Goal: Check status: Check status

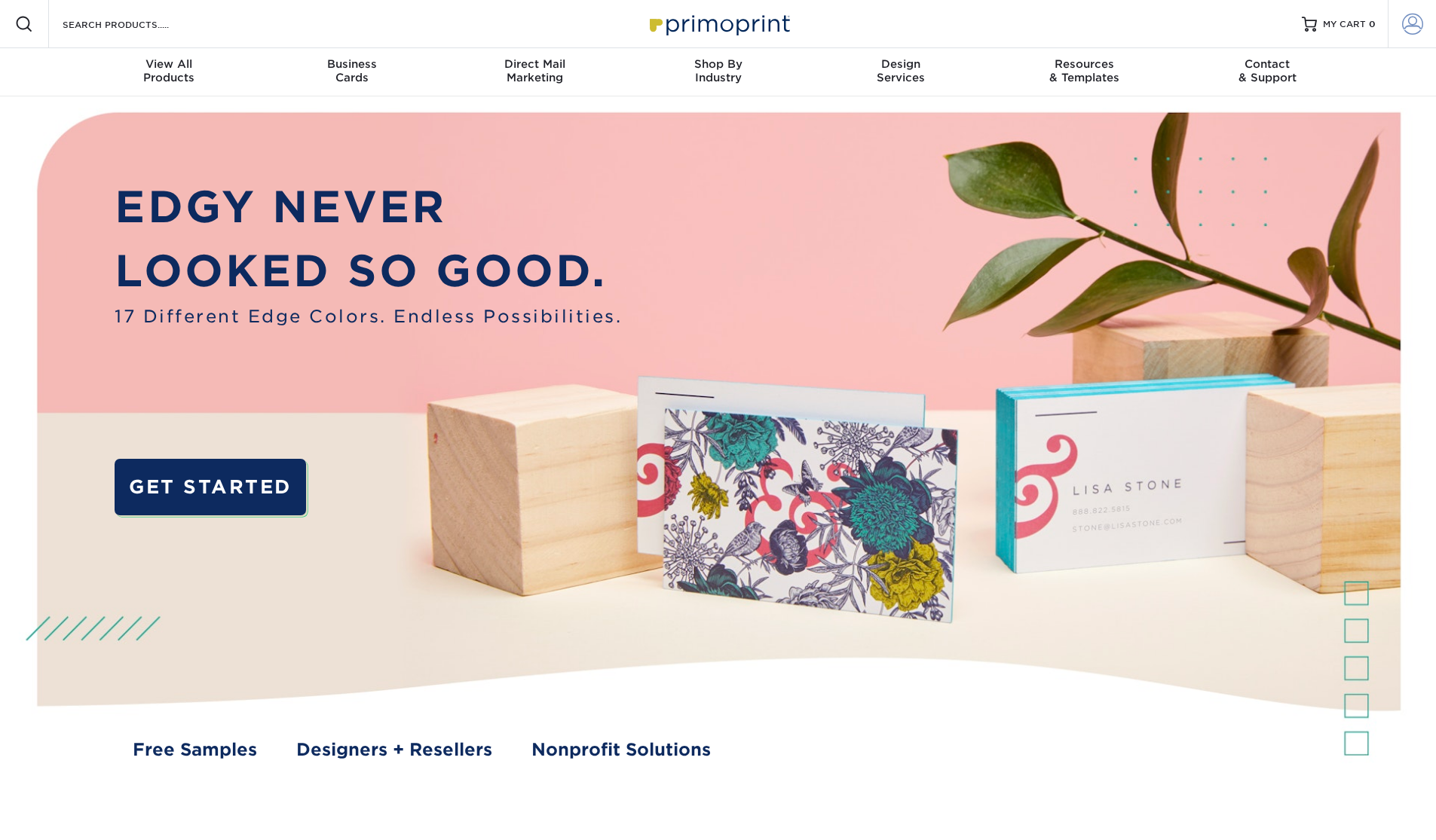
click at [1414, 26] on span at bounding box center [1413, 24] width 21 height 21
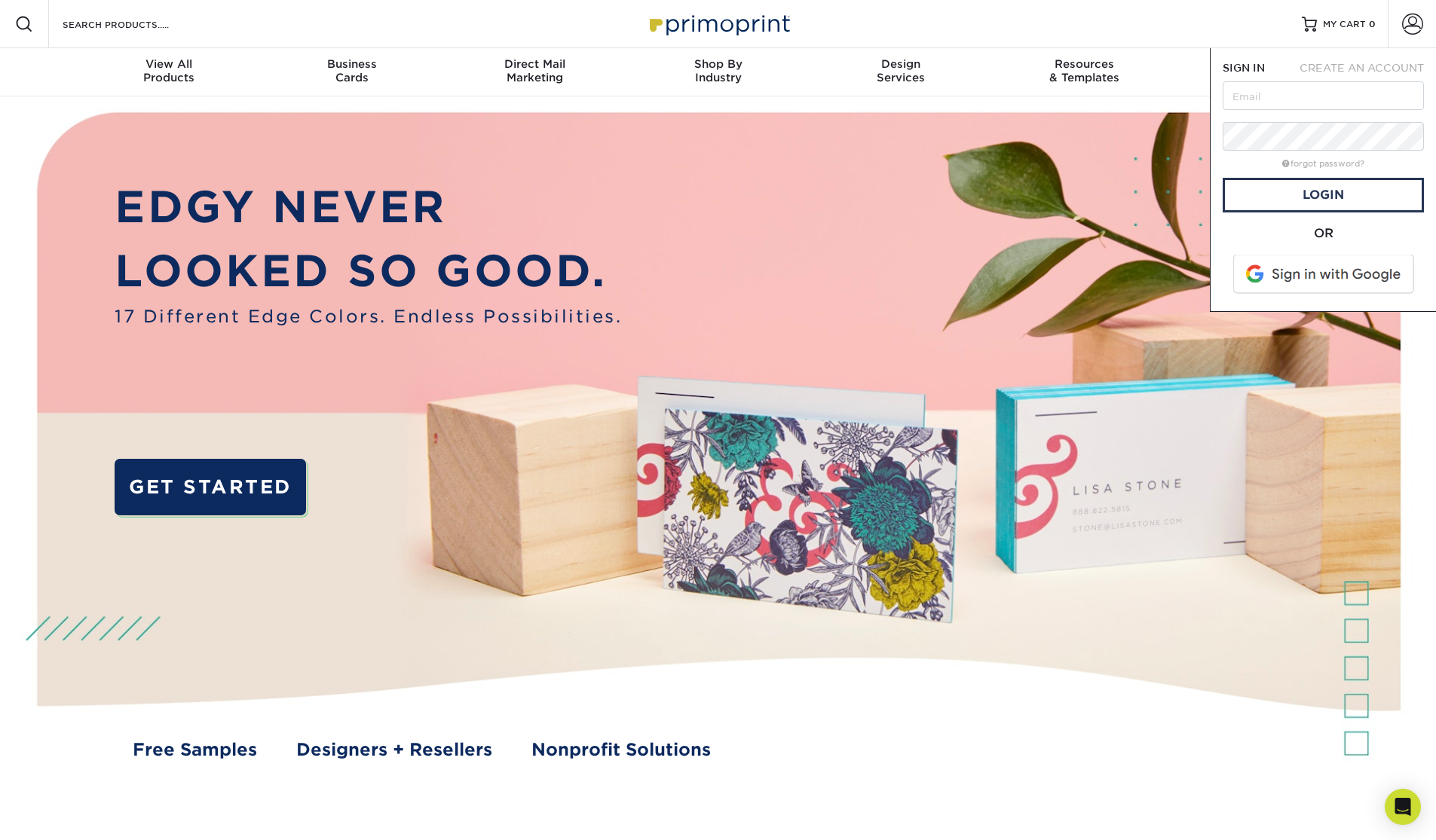
click at [1313, 277] on span at bounding box center [1324, 275] width 192 height 39
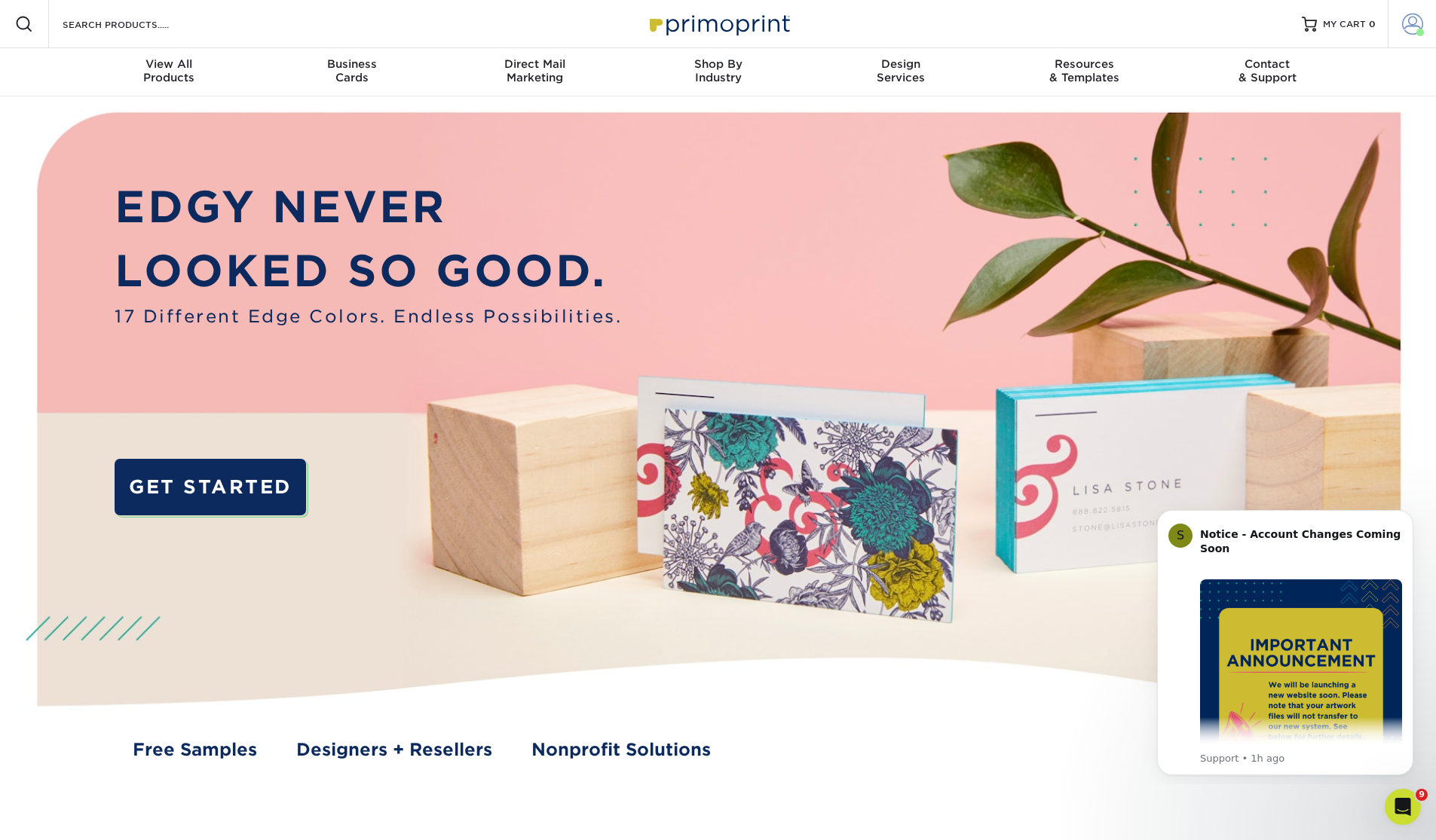
click at [1414, 23] on span at bounding box center [1413, 24] width 21 height 21
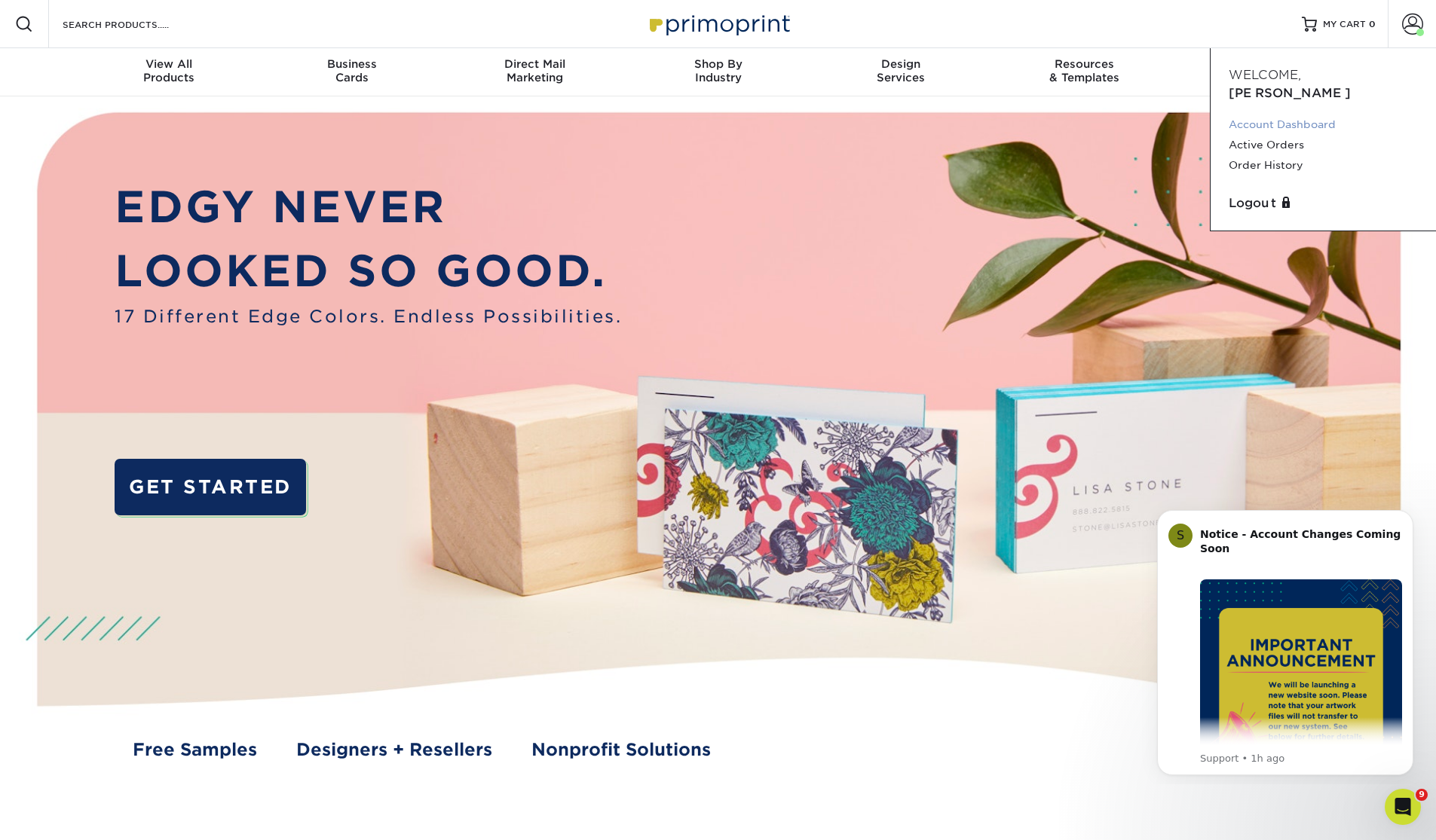
click at [1272, 115] on link "Account Dashboard" at bounding box center [1322, 124] width 189 height 21
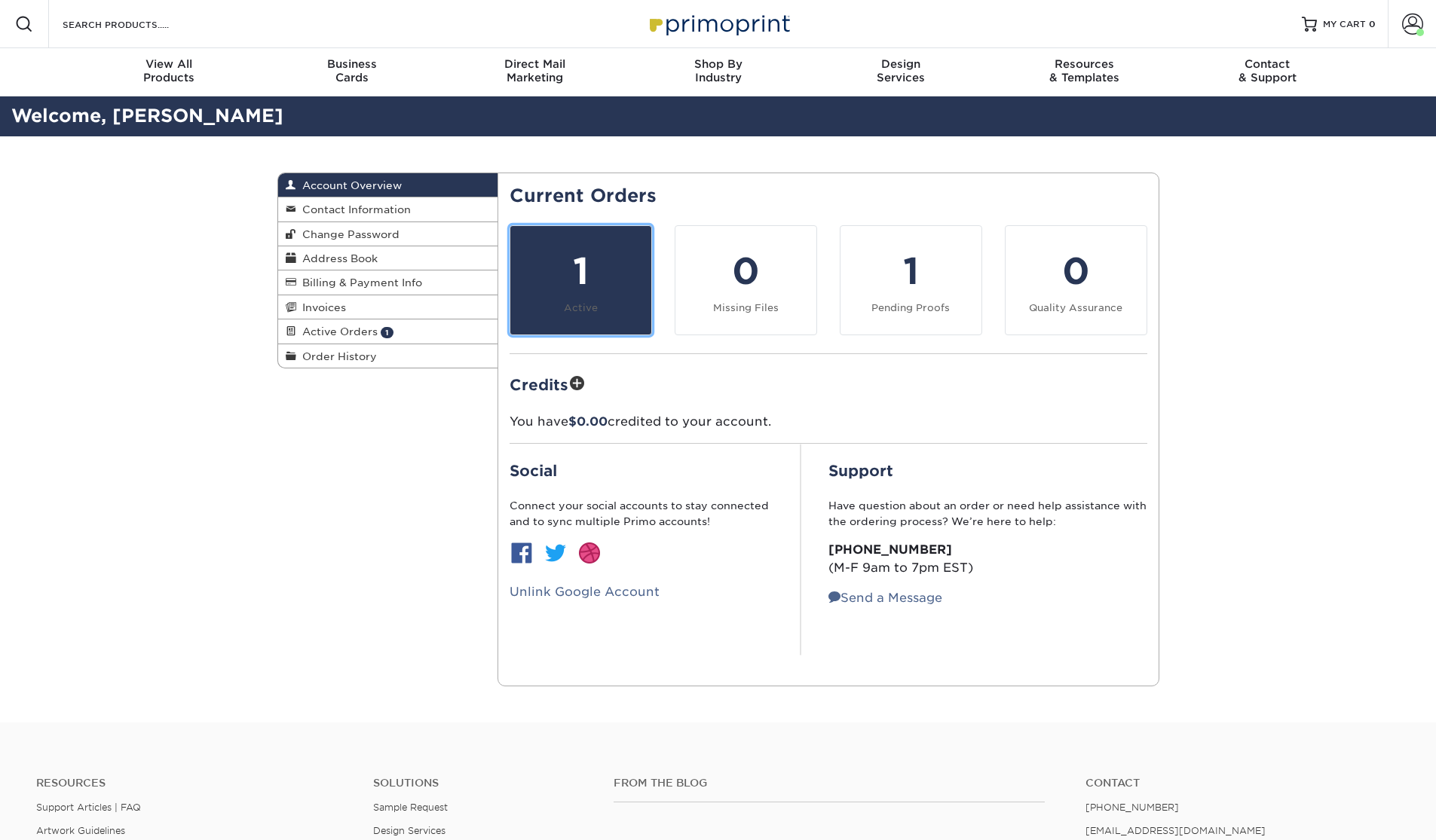
click at [548, 290] on div "1" at bounding box center [580, 271] width 123 height 55
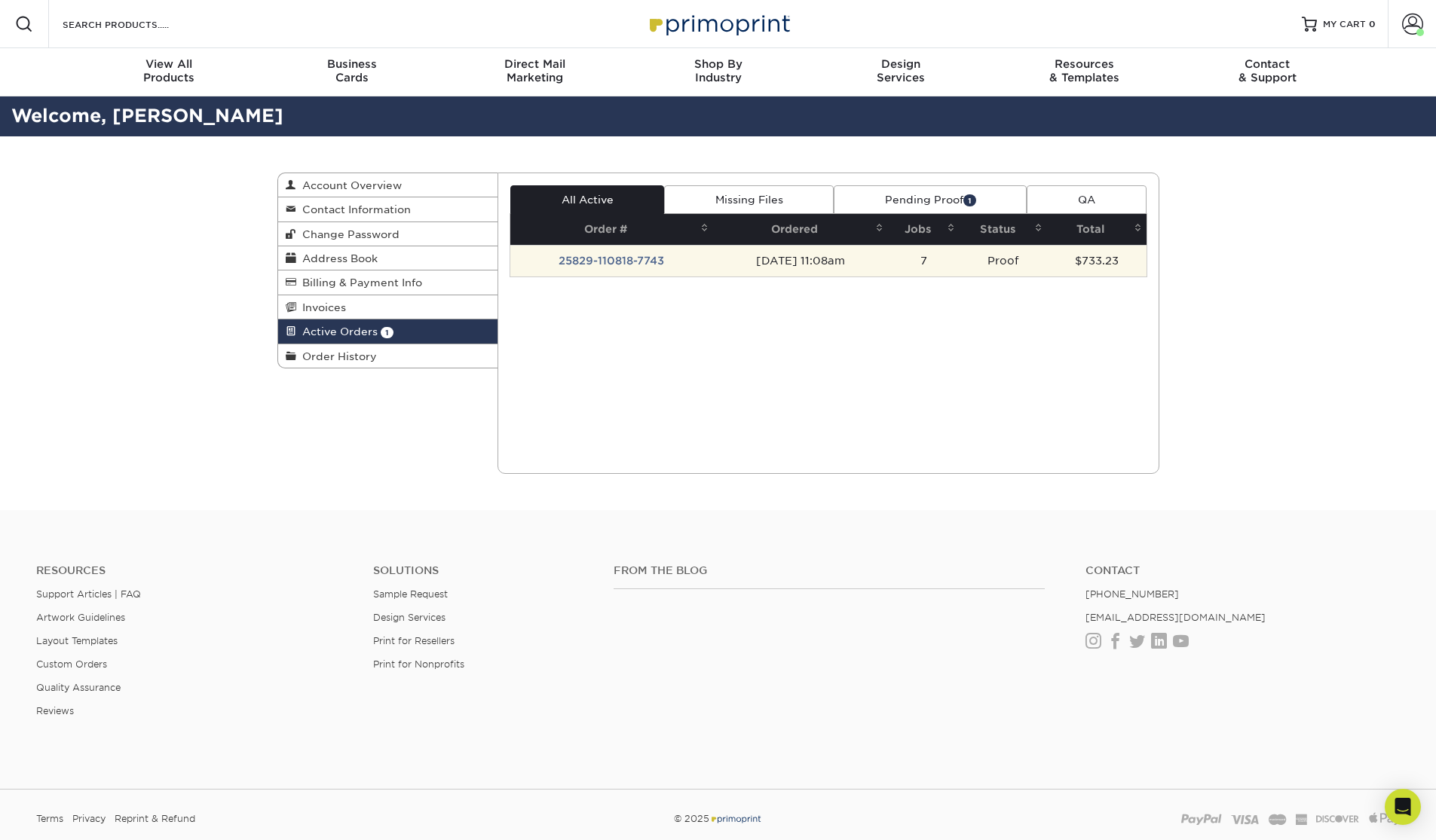
click at [574, 262] on td "25829-110818-7743" at bounding box center [611, 260] width 203 height 31
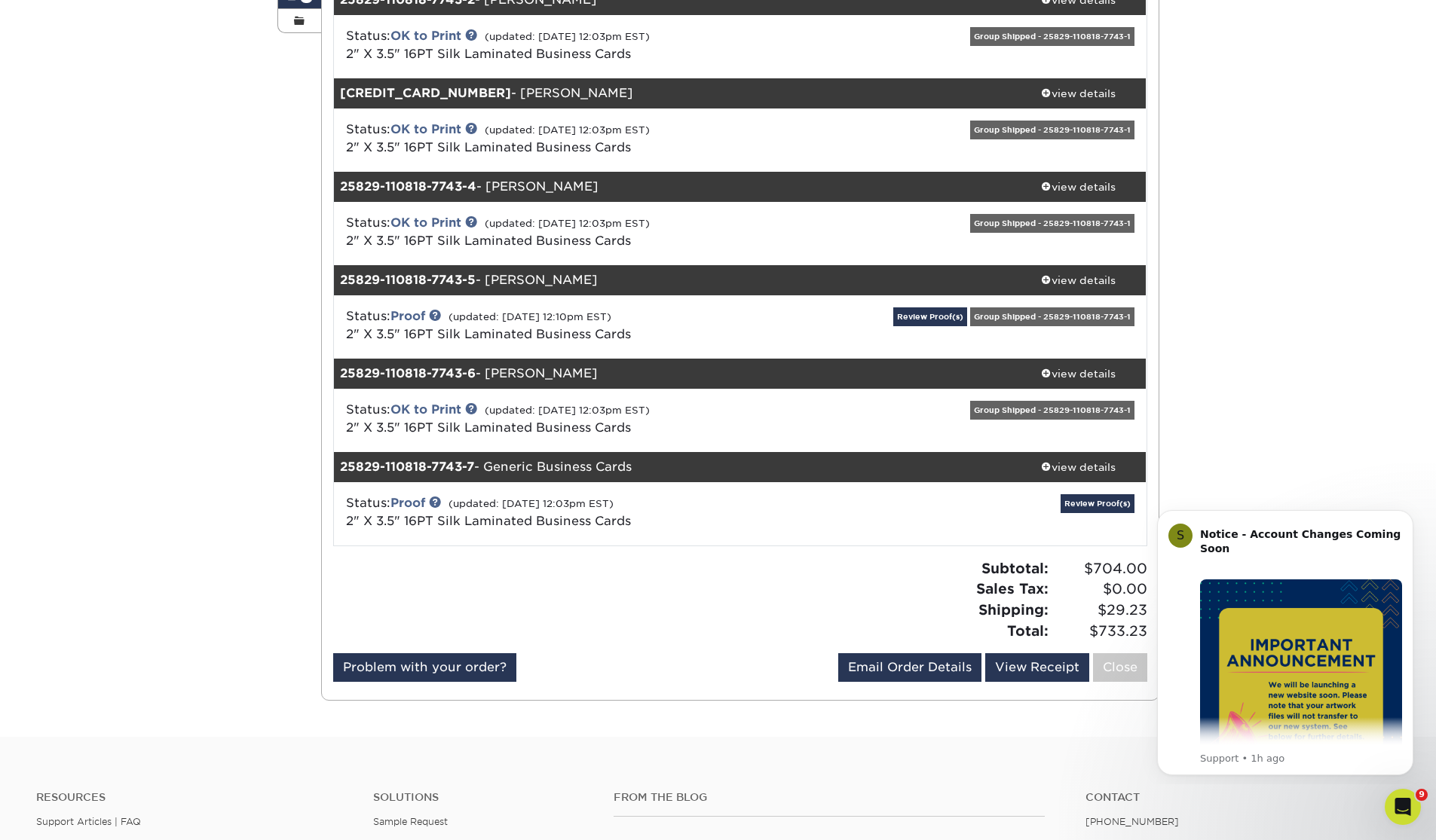
scroll to position [336, 0]
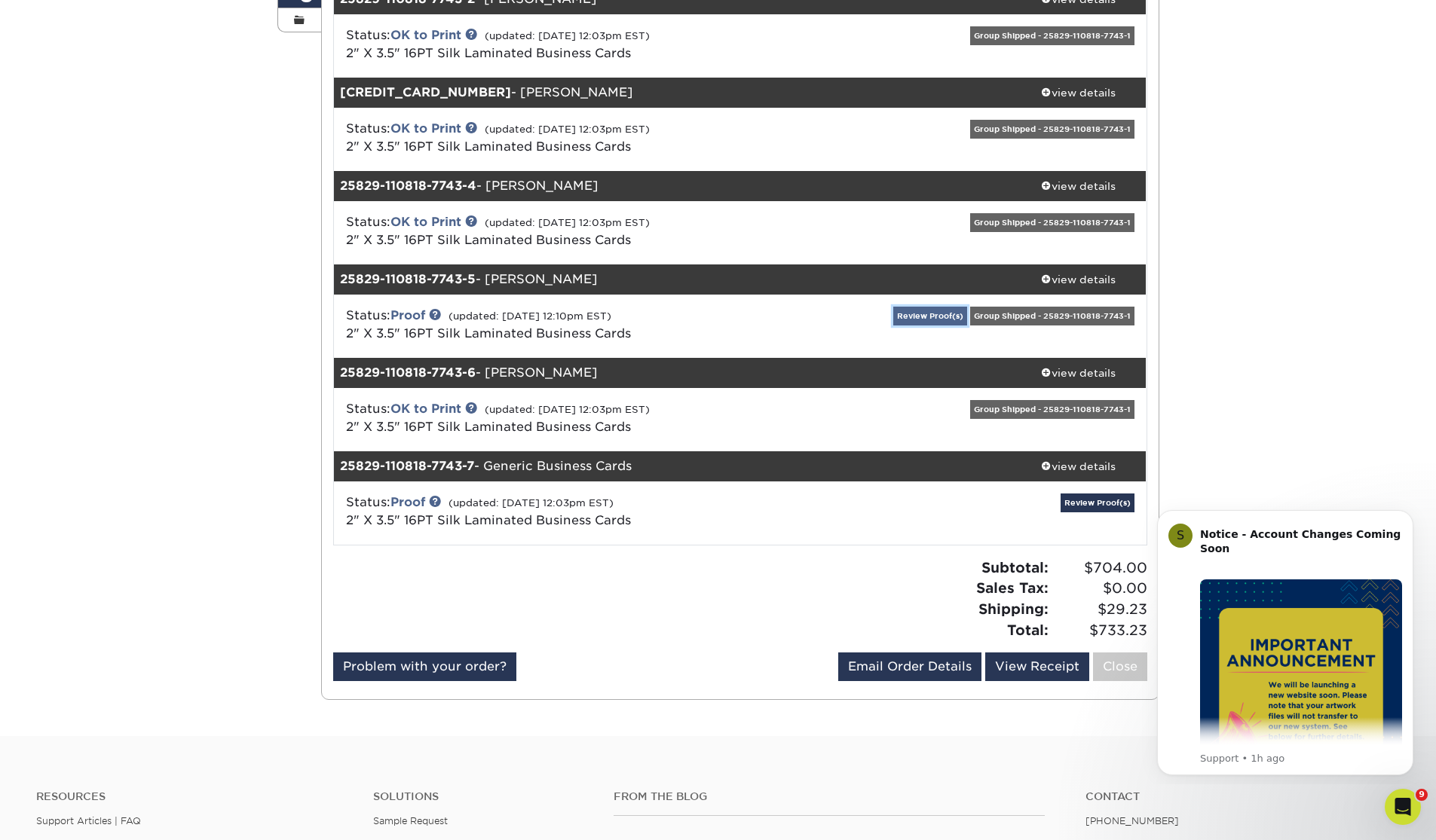
click at [908, 318] on link "Review Proof(s)" at bounding box center [930, 316] width 74 height 19
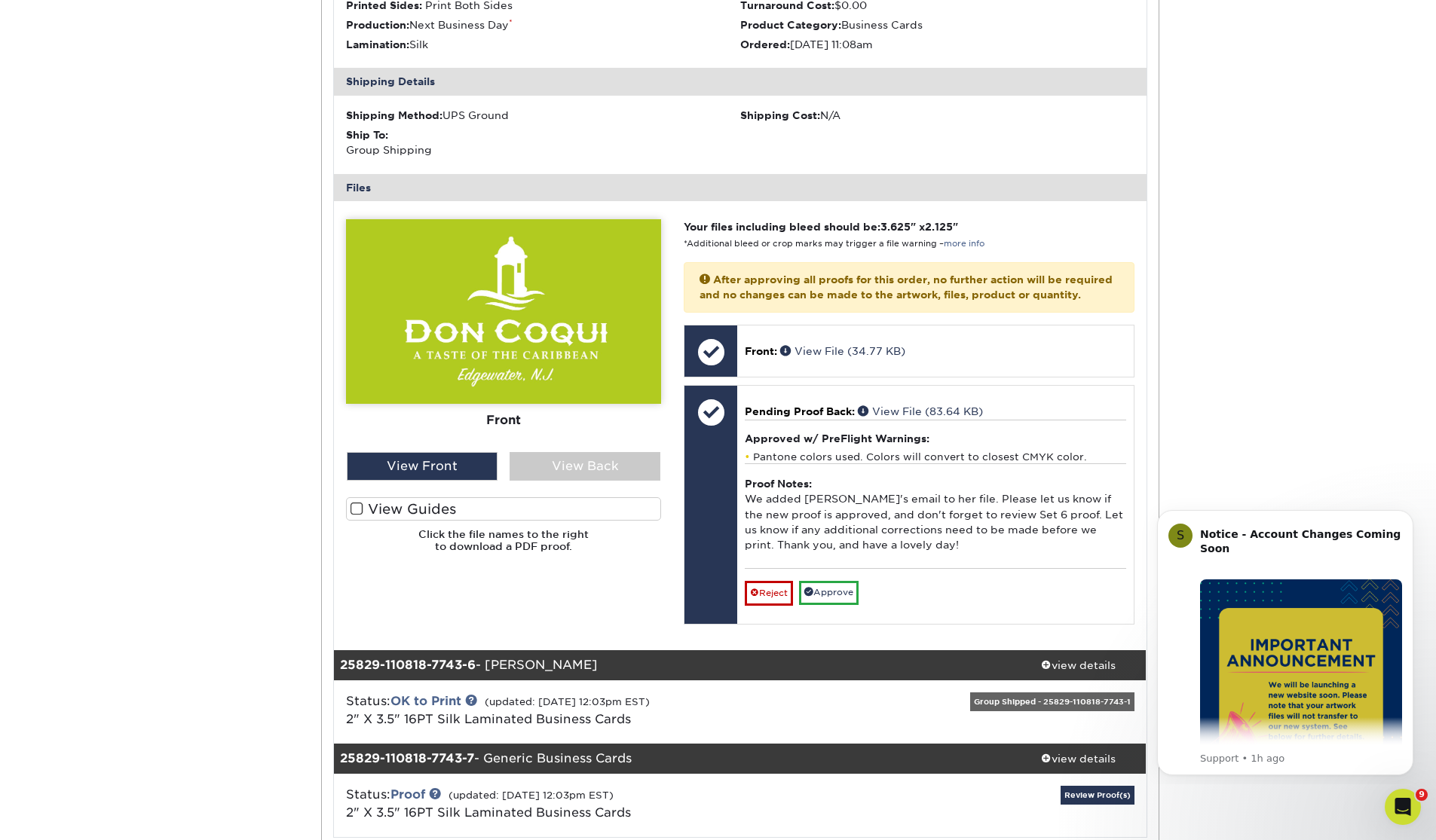
scroll to position [772, 0]
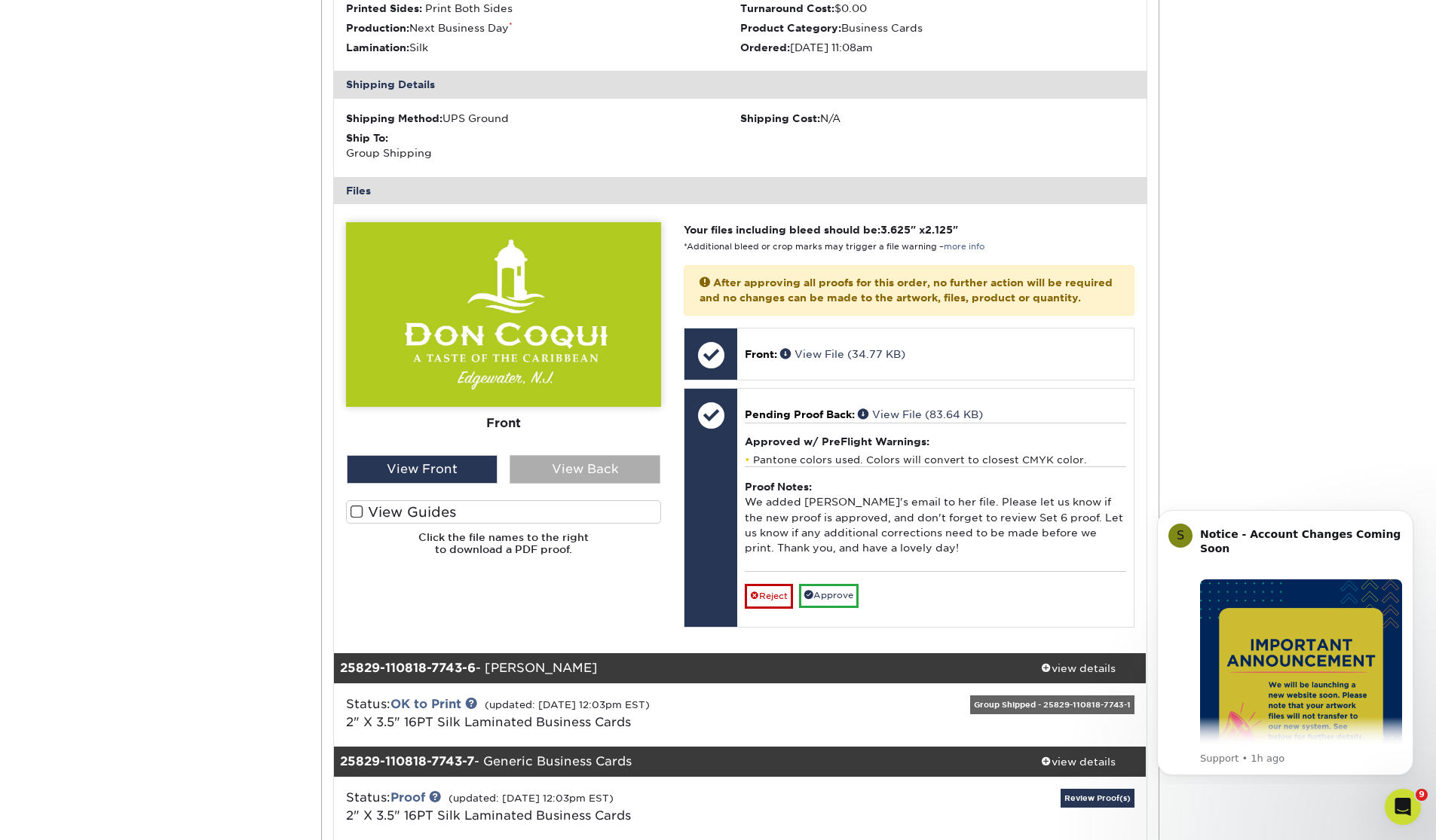
click at [576, 471] on div "View Back" at bounding box center [585, 470] width 150 height 29
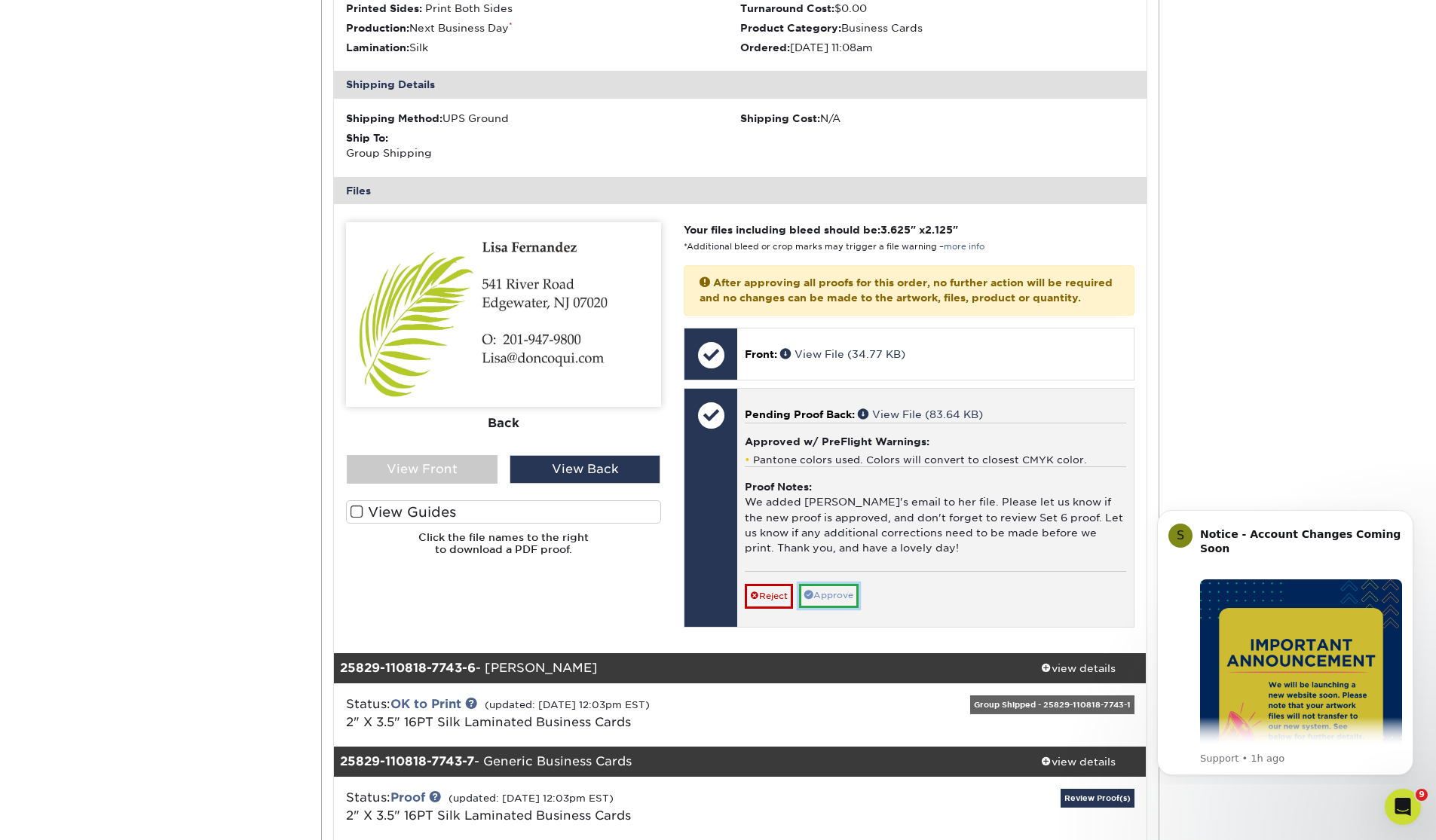
click at [846, 607] on link "Approve" at bounding box center [828, 596] width 60 height 23
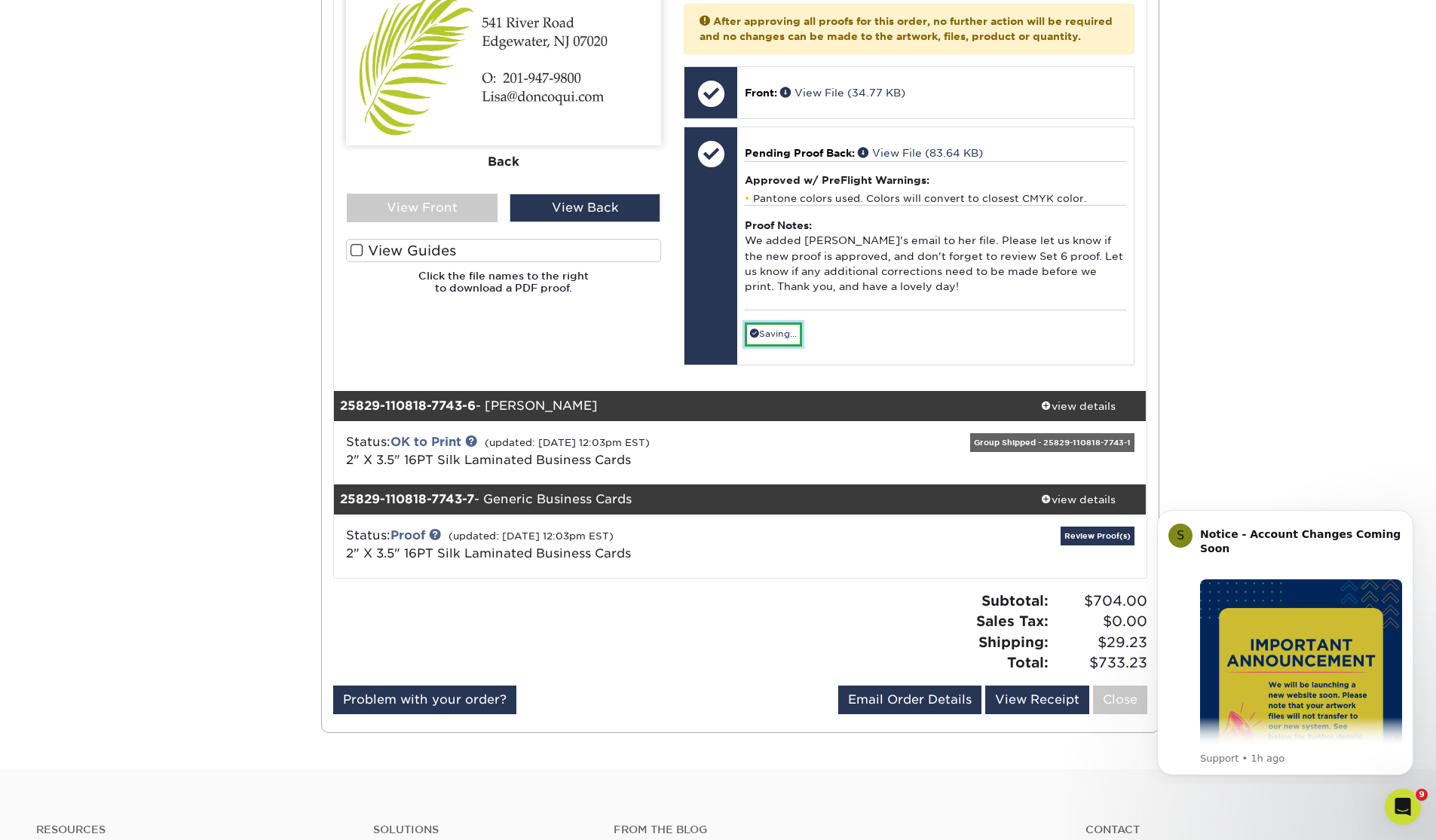
scroll to position [1099, 0]
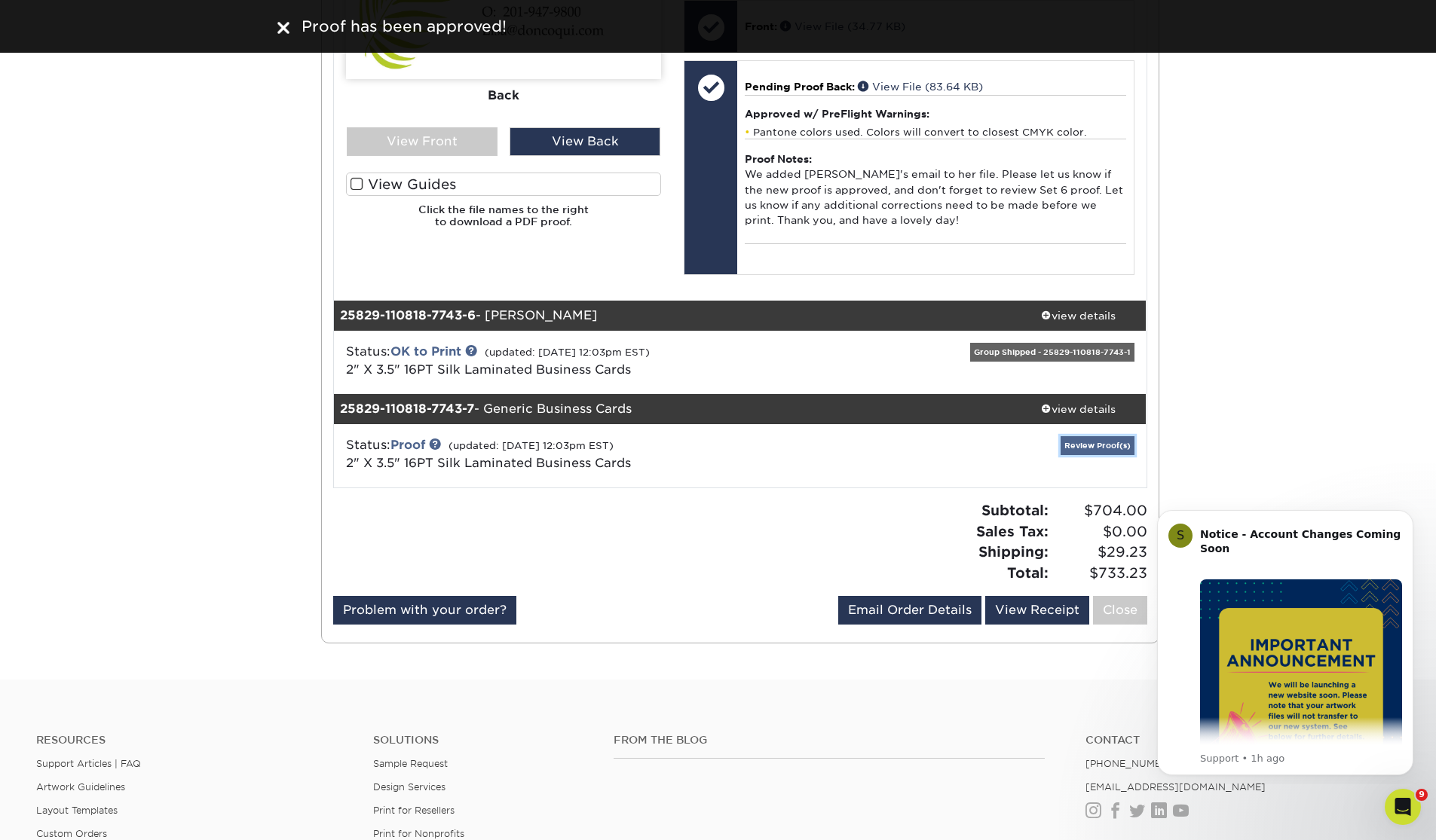
click at [1092, 455] on link "Review Proof(s)" at bounding box center [1097, 445] width 74 height 19
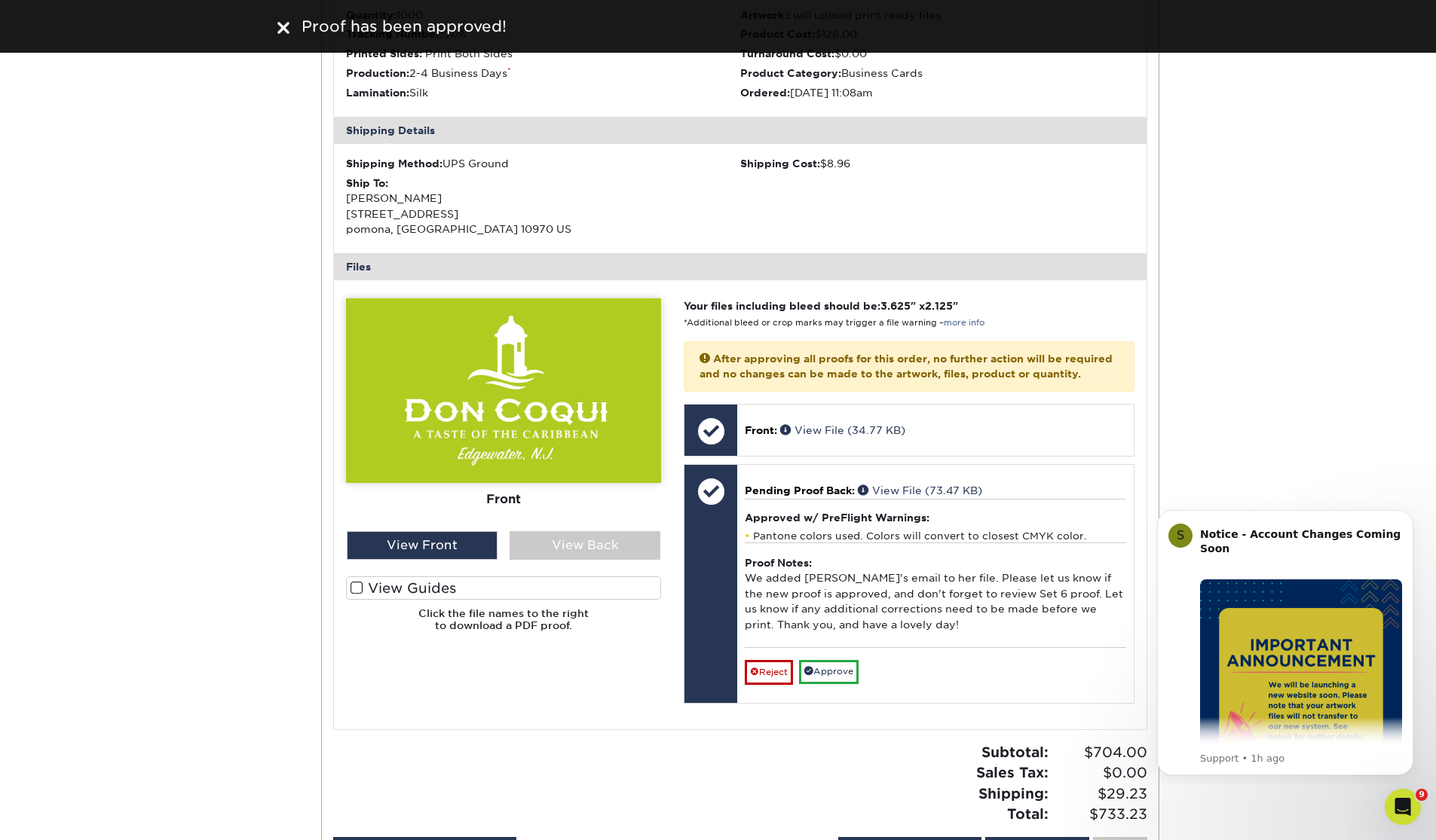
scroll to position [1623, 0]
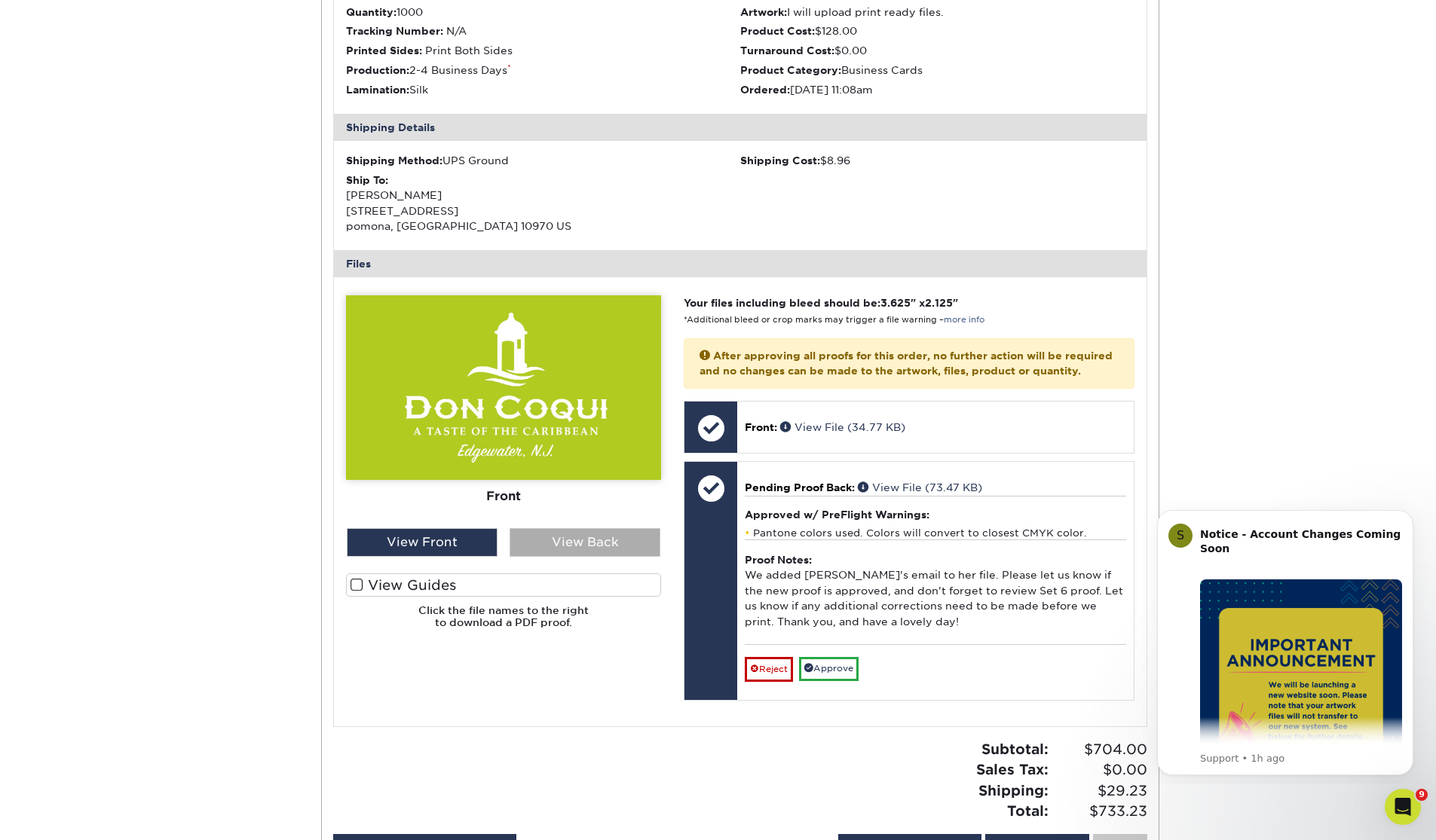
click at [553, 555] on div "View Back" at bounding box center [585, 543] width 150 height 29
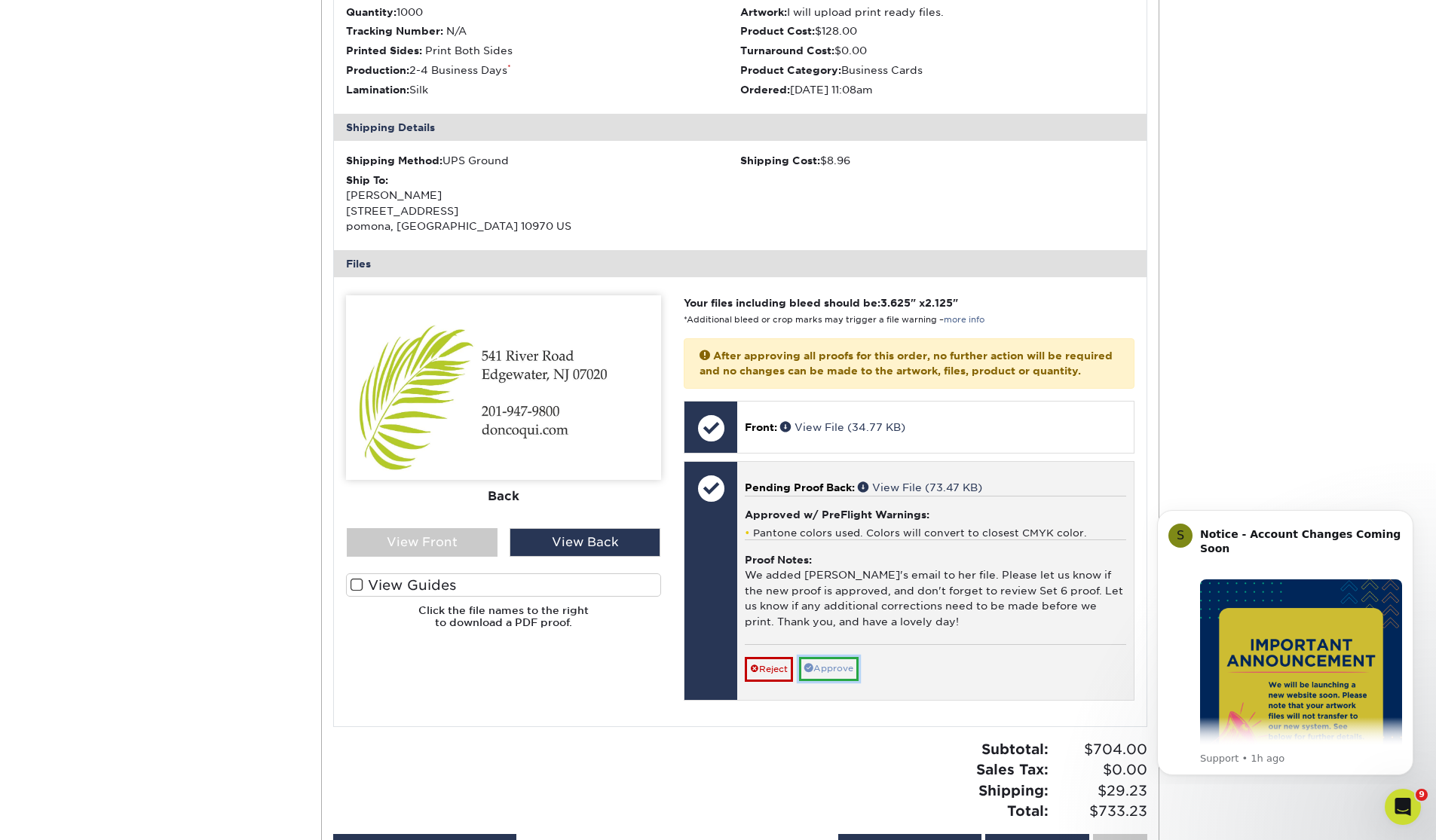
click at [820, 681] on link "Approve" at bounding box center [828, 669] width 60 height 23
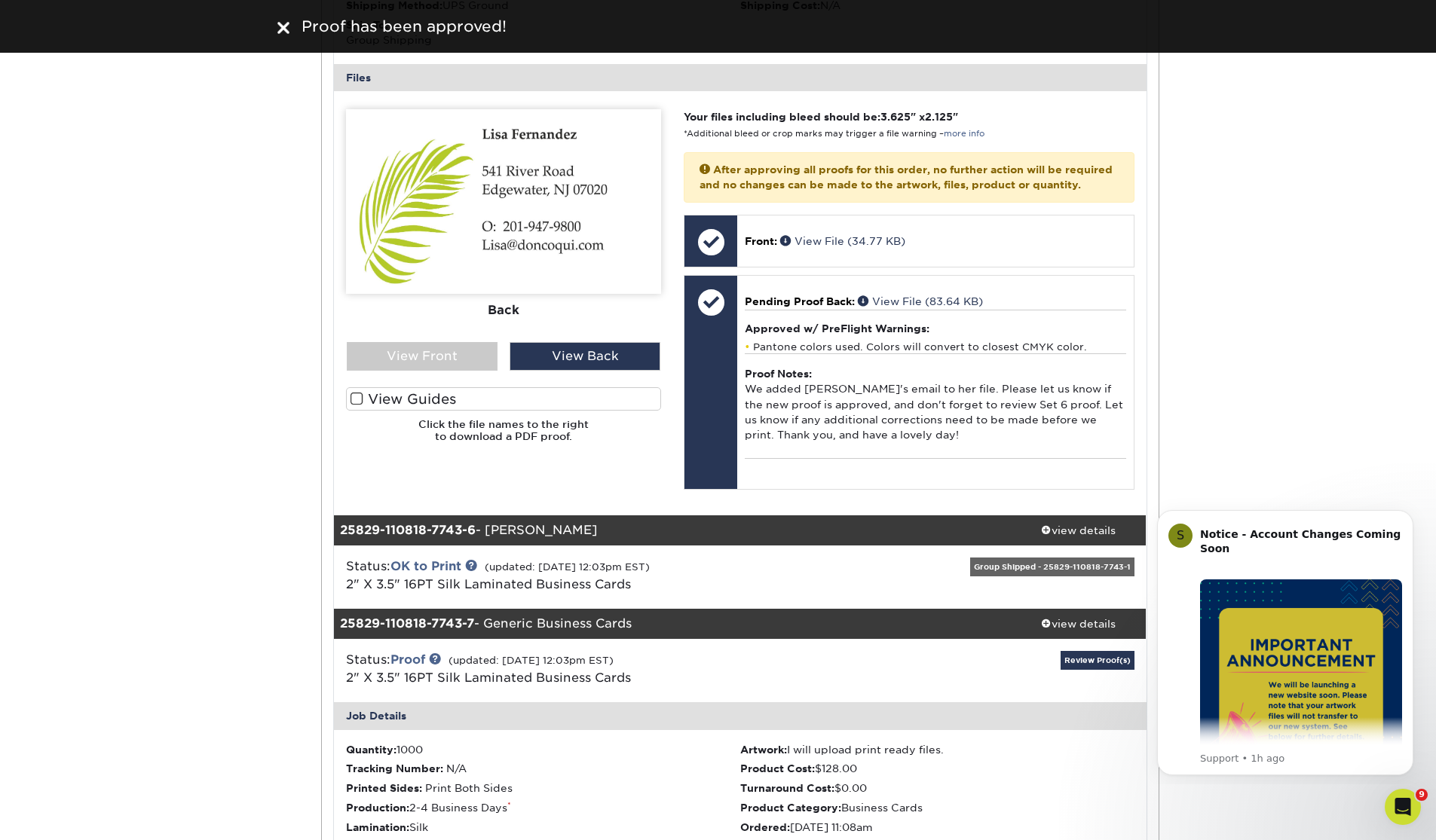
scroll to position [877, 0]
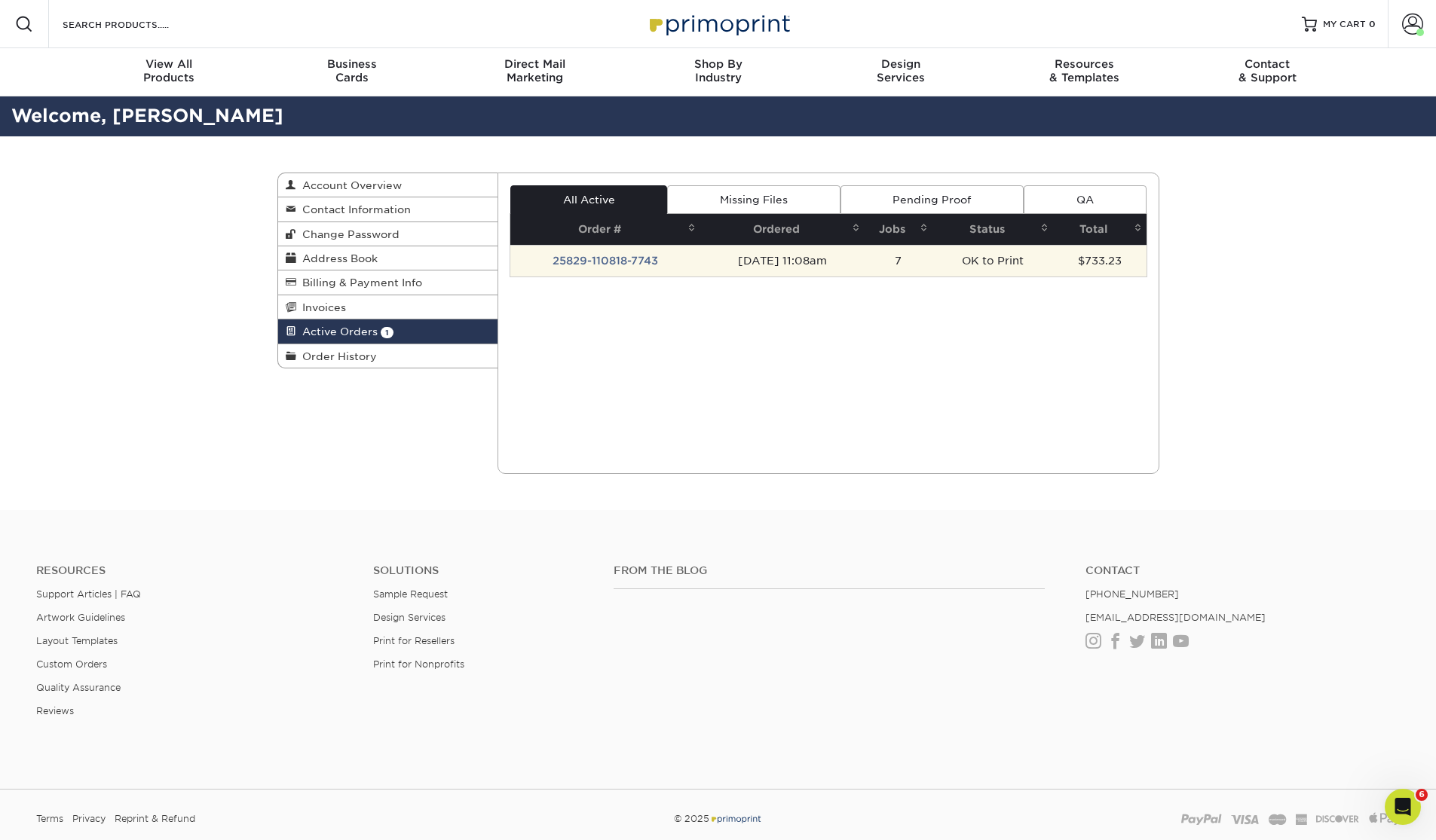
click at [998, 260] on td "OK to Print" at bounding box center [993, 260] width 122 height 31
